Goal: Understand process/instructions

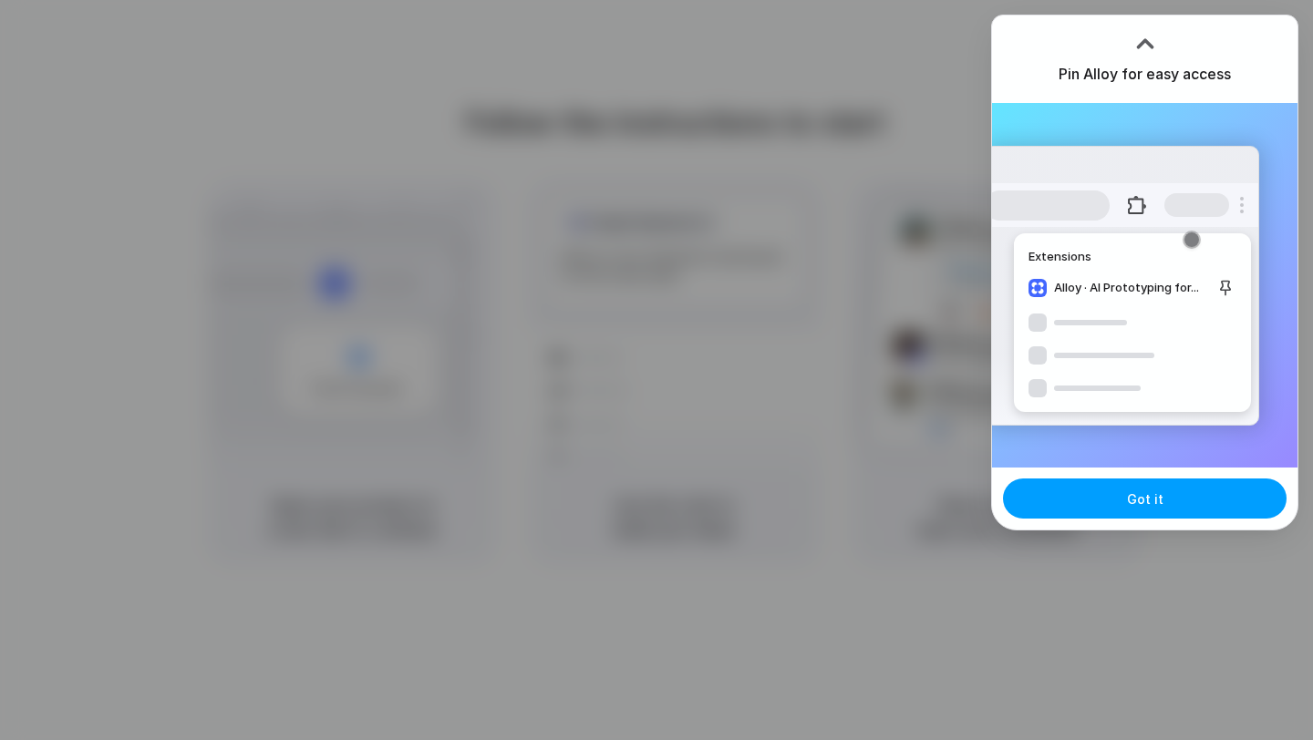
click at [1130, 515] on button "Got it" at bounding box center [1145, 499] width 284 height 40
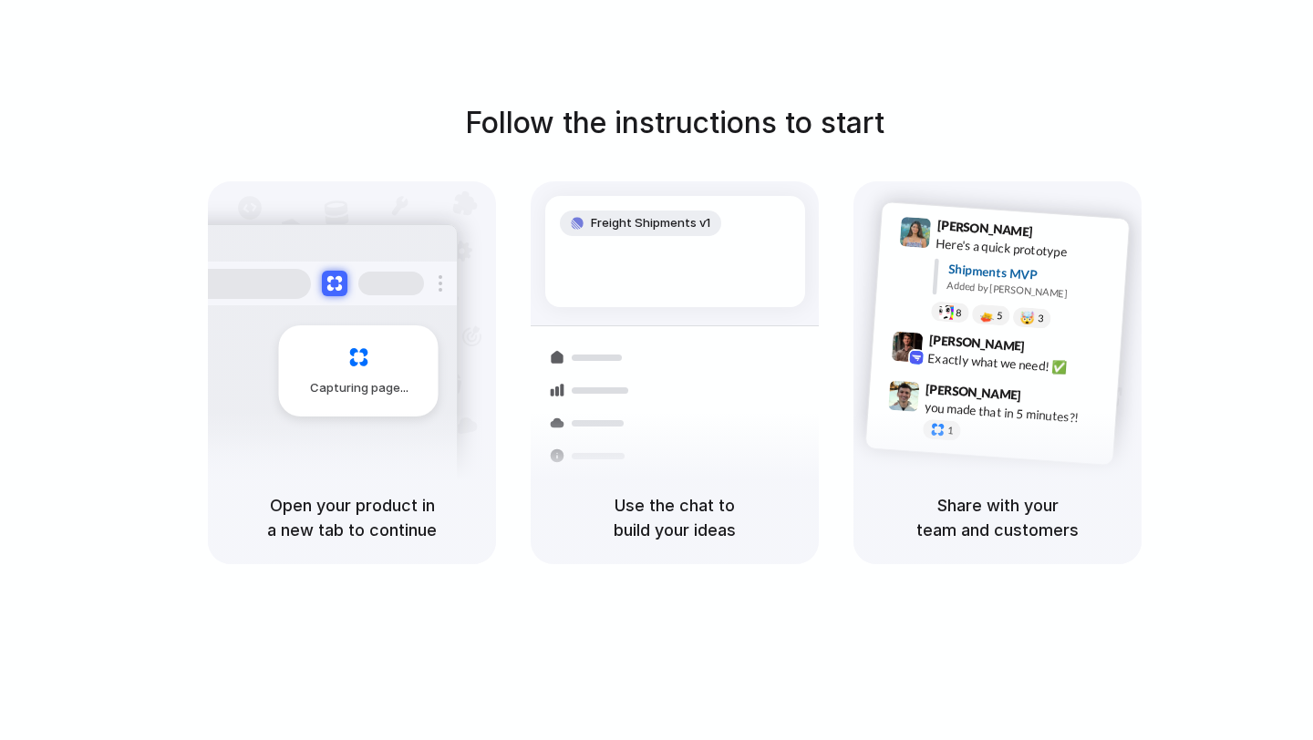
click at [1244, 97] on div "Follow the instructions to start Capturing page Open your product in a new tab …" at bounding box center [674, 388] width 1349 height 777
